Goal: Task Accomplishment & Management: Complete application form

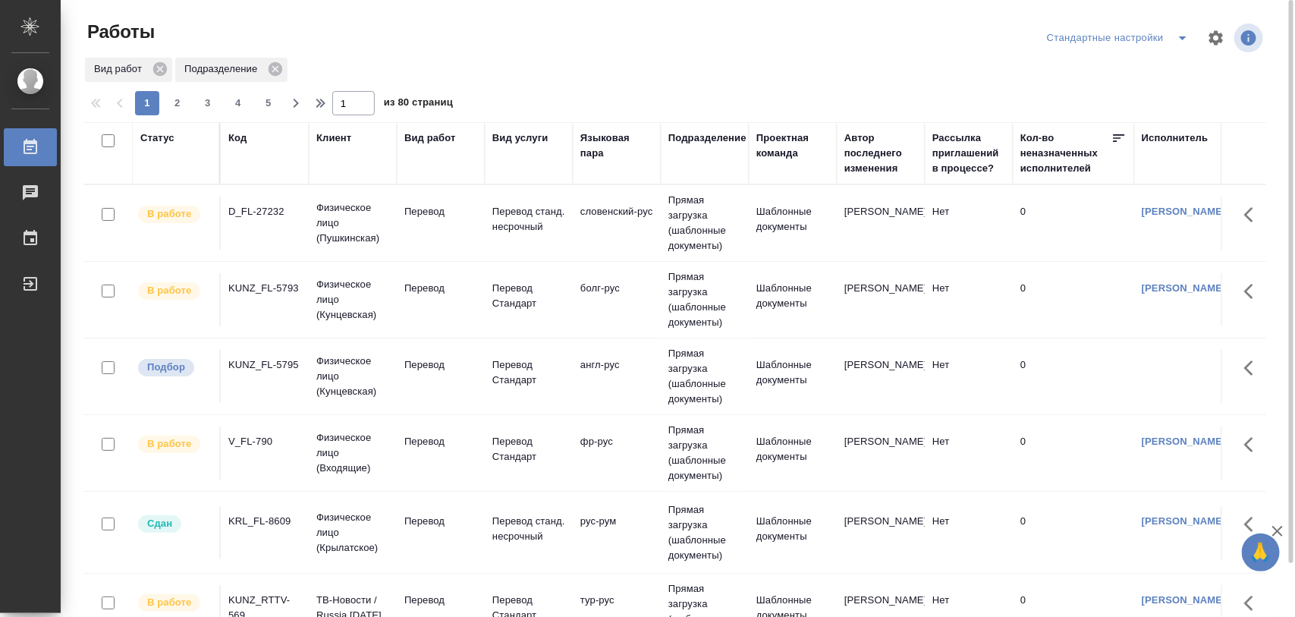
click at [232, 250] on td "KUNZ_FL-5795" at bounding box center [265, 222] width 88 height 53
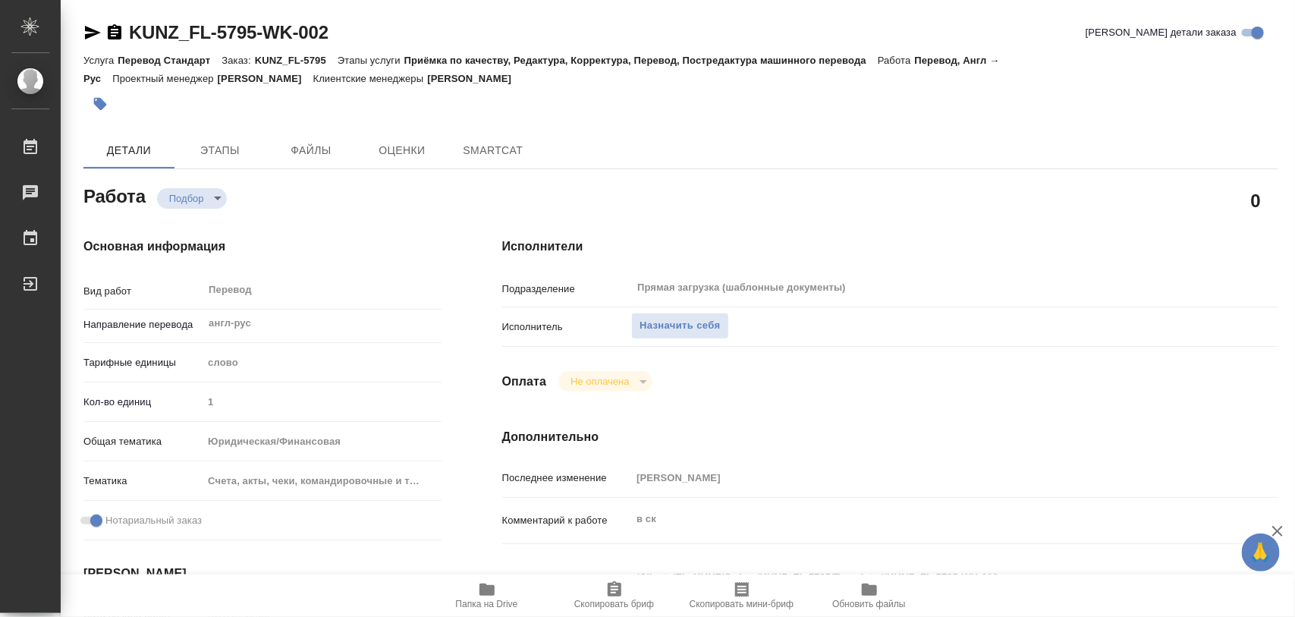
type textarea "x"
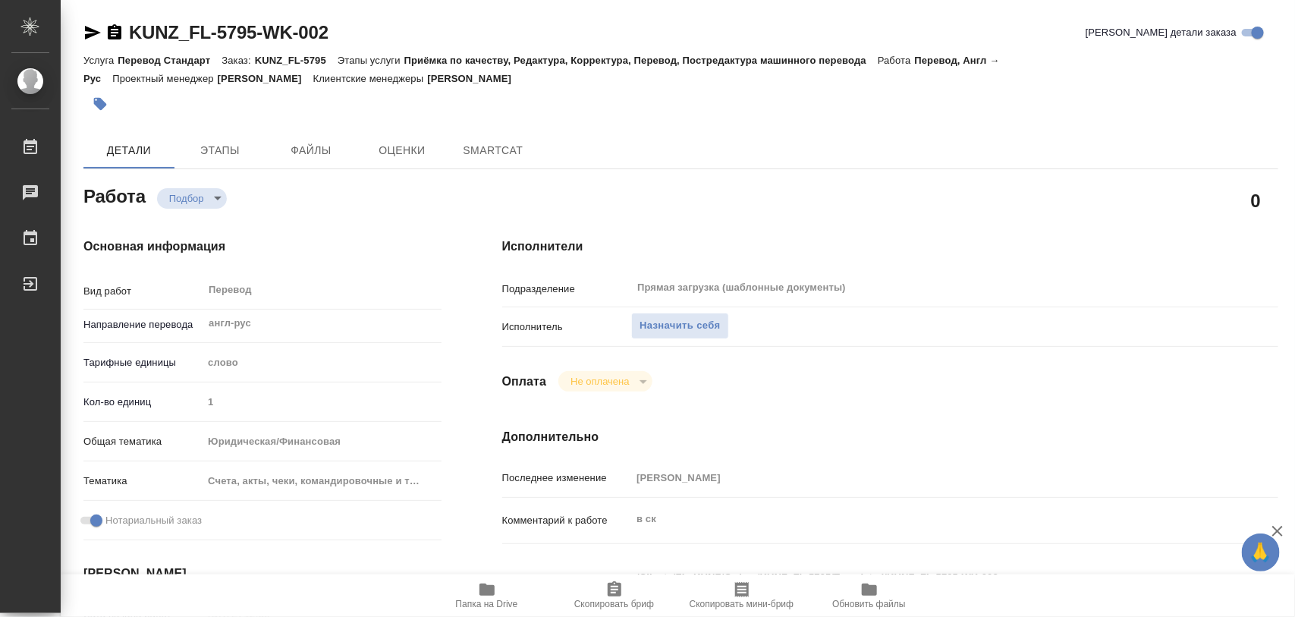
type textarea "x"
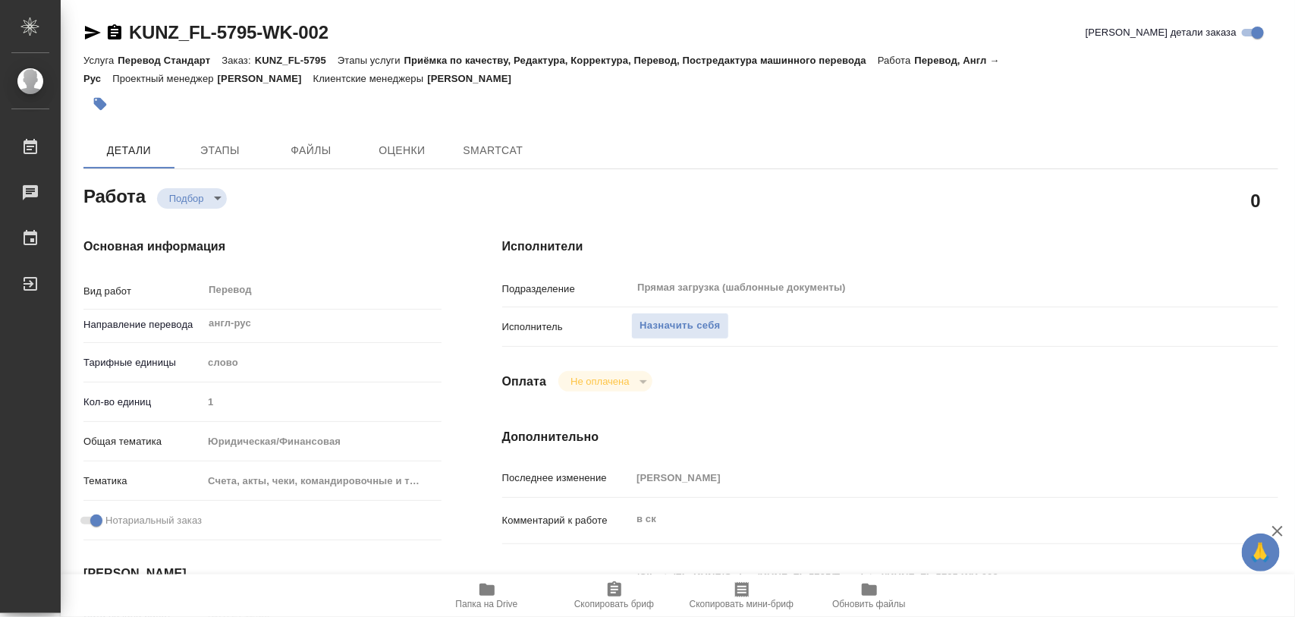
type textarea "x"
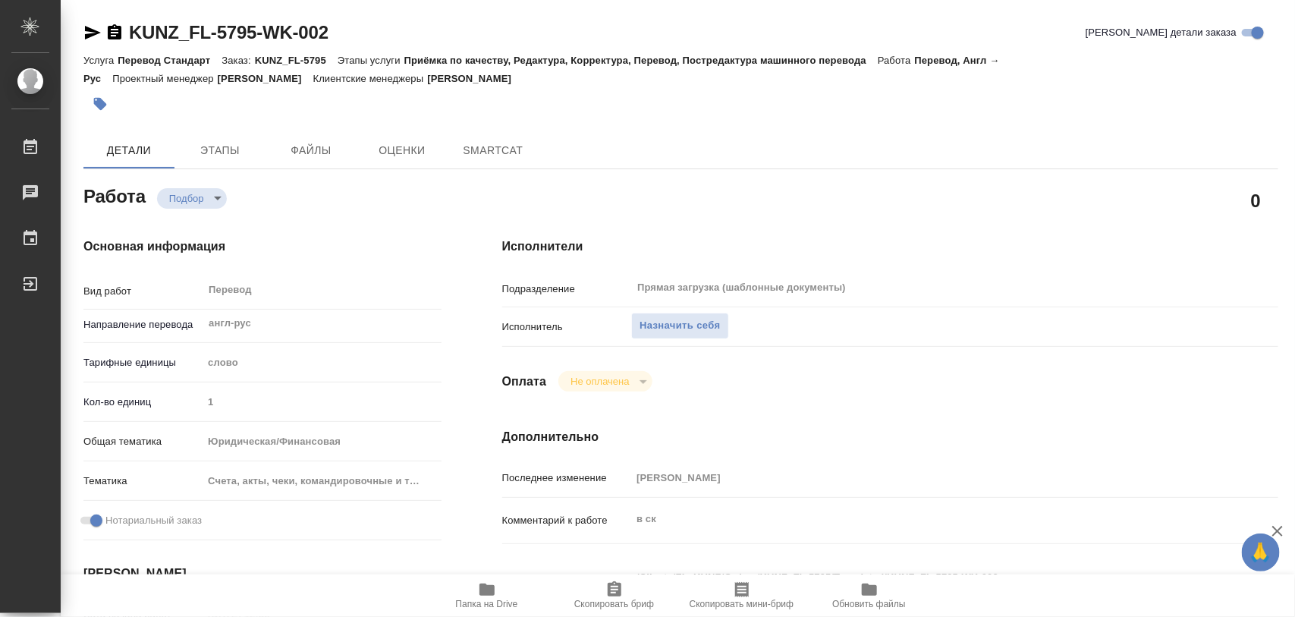
type textarea "x"
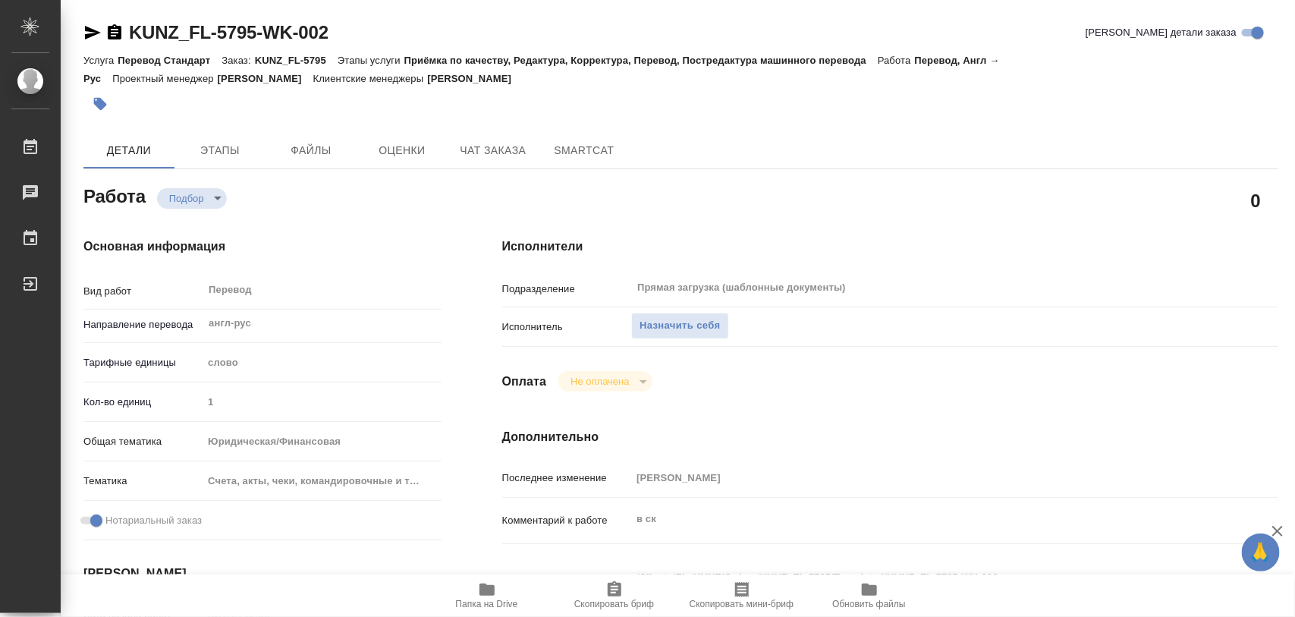
type textarea "x"
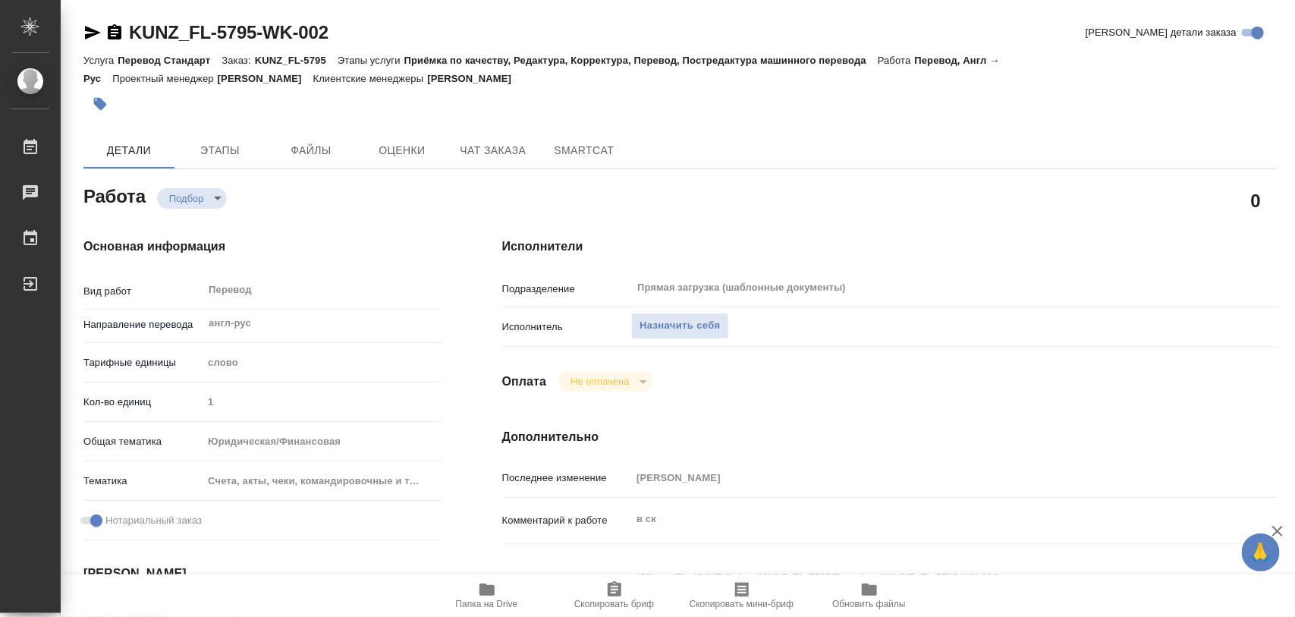
type textarea "x"
